Goal: Information Seeking & Learning: Learn about a topic

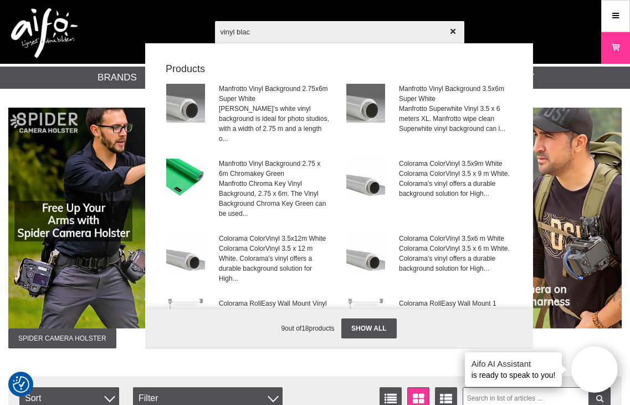
type input "vinyl black"
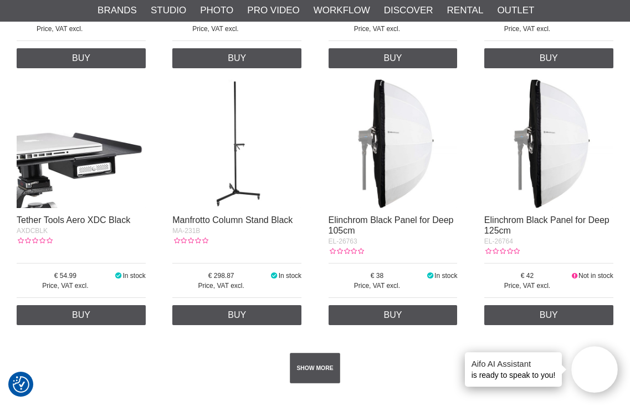
scroll to position [1774, 0]
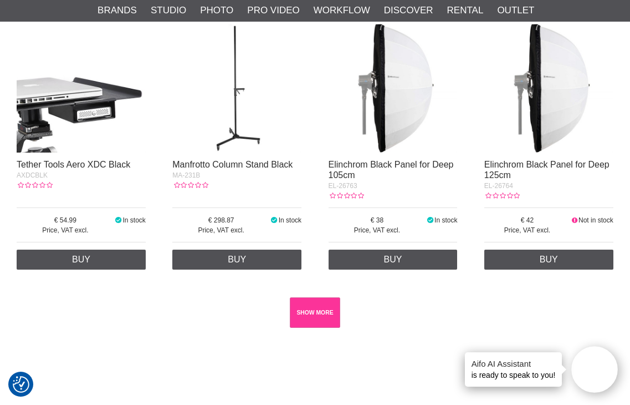
click at [314, 306] on link "SHOW MORE" at bounding box center [315, 312] width 50 height 30
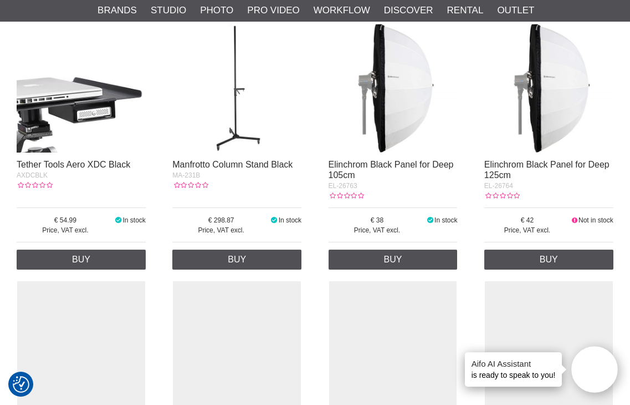
scroll to position [831, 0]
